Goal: Task Accomplishment & Management: Manage account settings

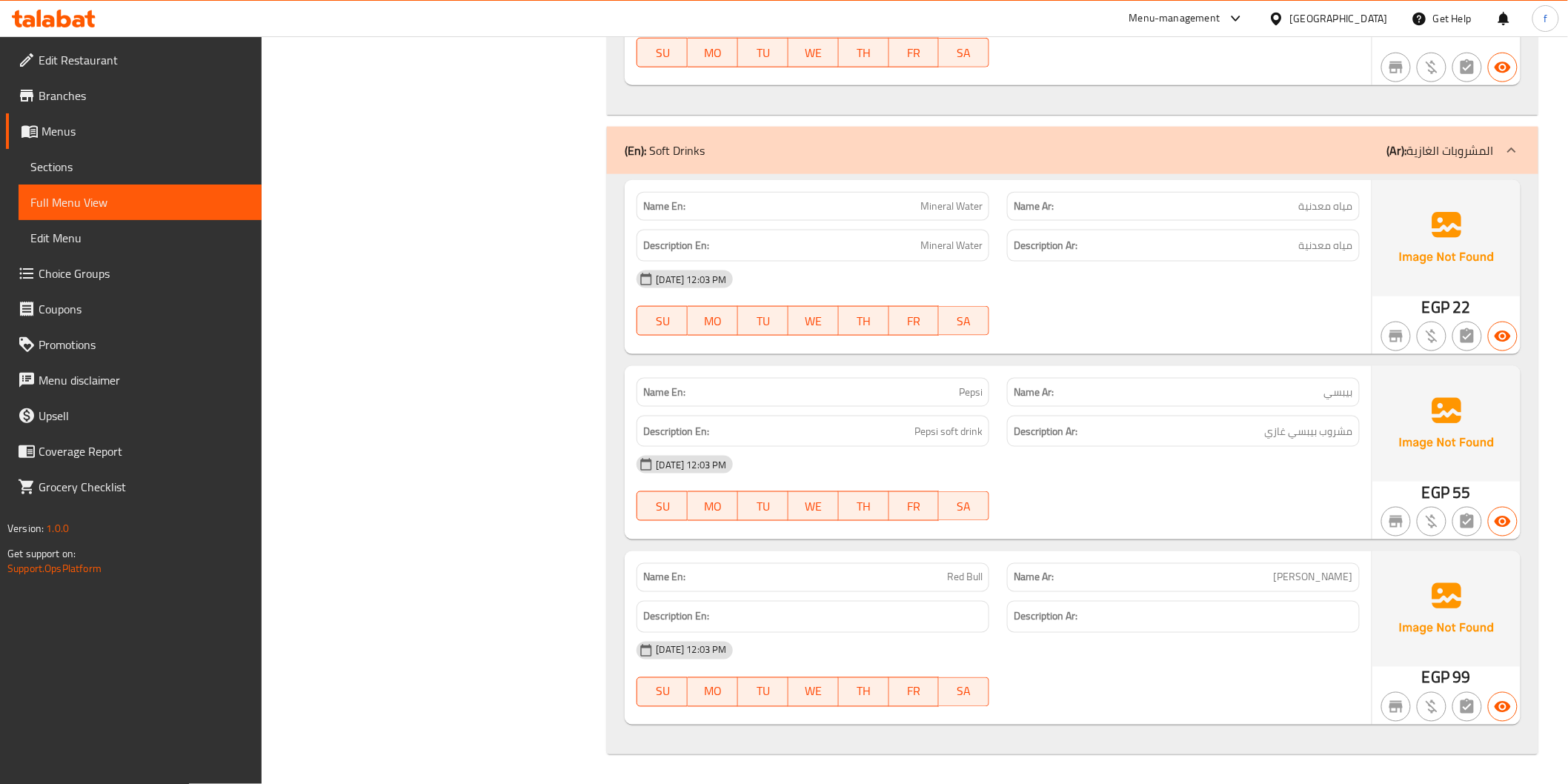
scroll to position [10073, 0]
click at [59, 13] on icon at bounding box center [64, 19] width 14 height 18
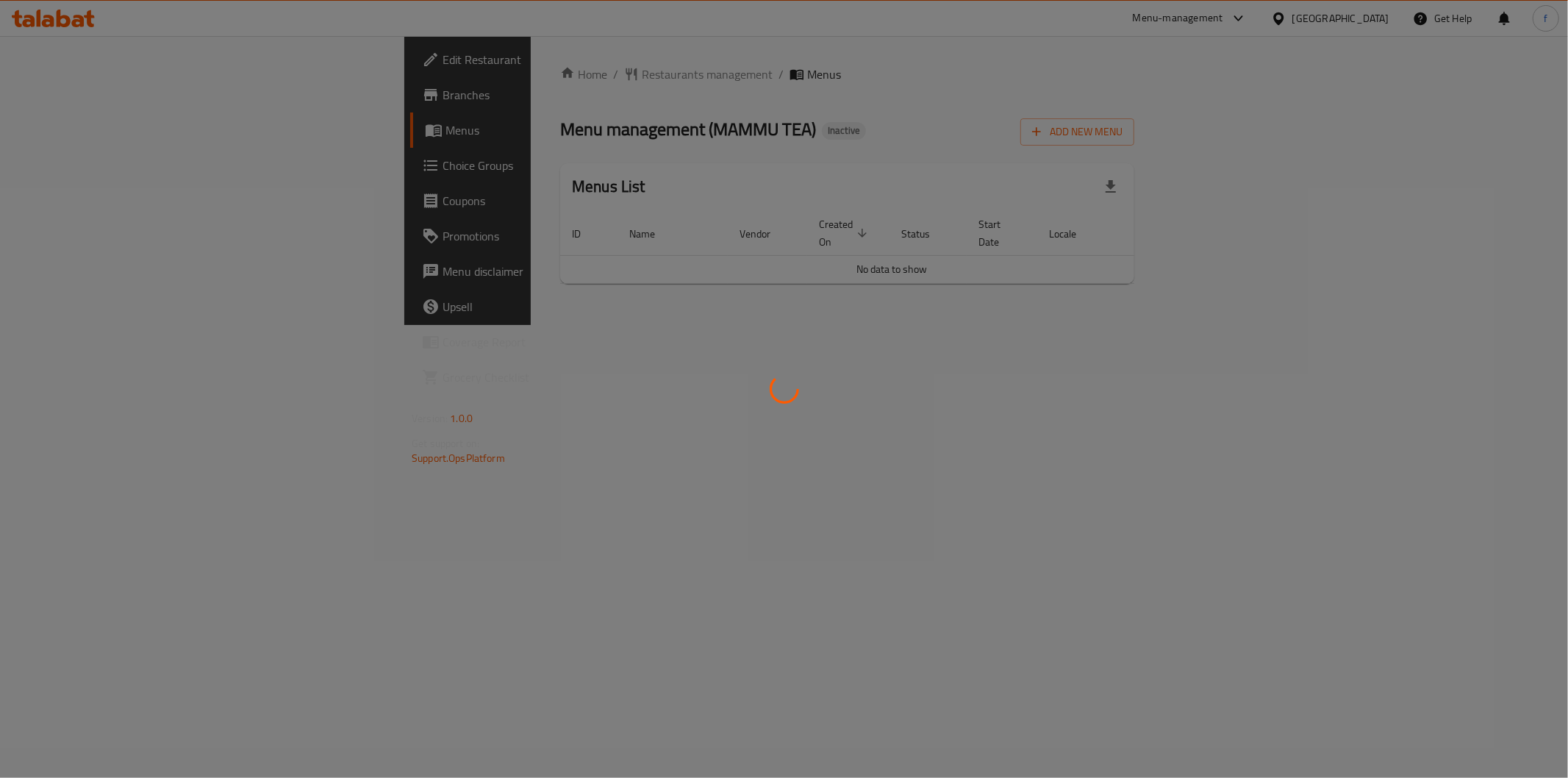
click at [1438, 230] on div at bounding box center [784, 389] width 1568 height 778
click at [1342, 292] on div at bounding box center [784, 389] width 1568 height 778
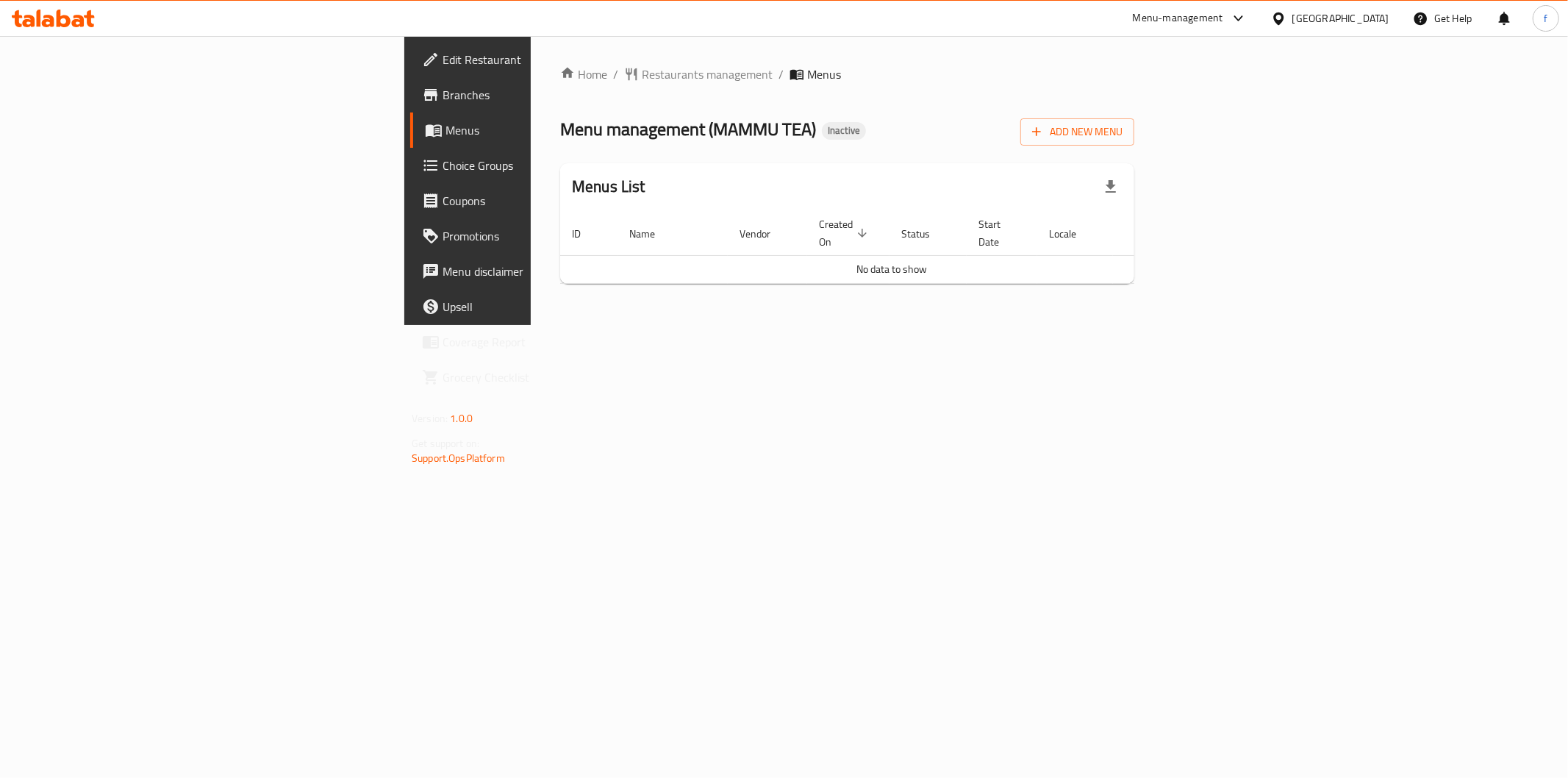
click at [1164, 296] on div "Home / Restaurants management / Menus Menu management ( MAMMU TEA ) Inactive Ad…" at bounding box center [846, 180] width 633 height 289
click at [442, 58] on span "Edit Restaurant" at bounding box center [548, 59] width 212 height 18
click at [442, 90] on span "Branches" at bounding box center [548, 95] width 212 height 18
